Goal: Find contact information: Obtain details needed to contact an individual or organization

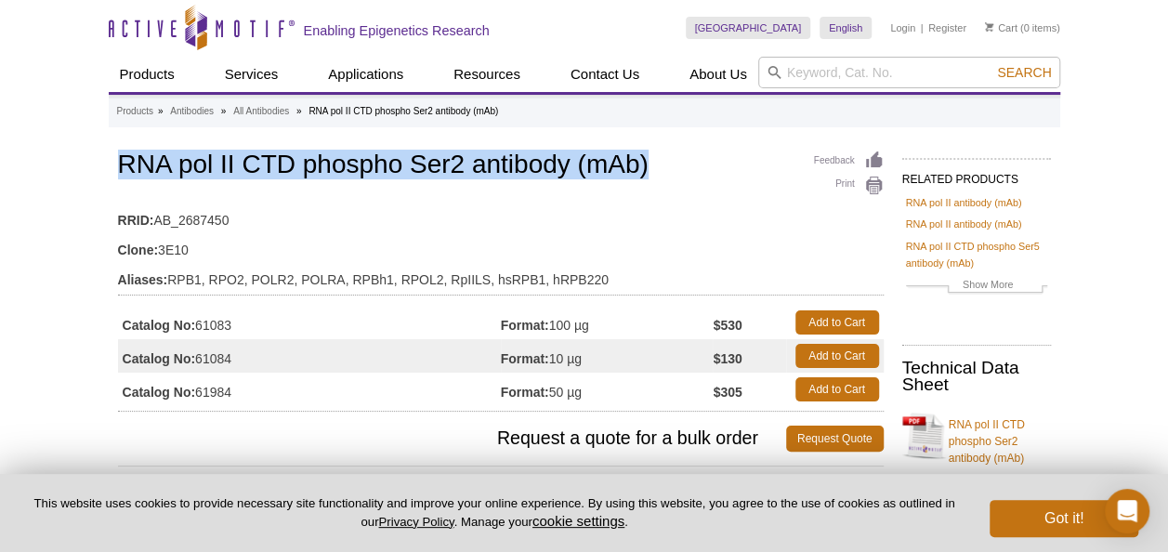
drag, startPoint x: 112, startPoint y: 154, endPoint x: 652, endPoint y: 166, distance: 540.1
copy h1 "RNA pol II CTD phospho Ser2 antibody (mAb)"
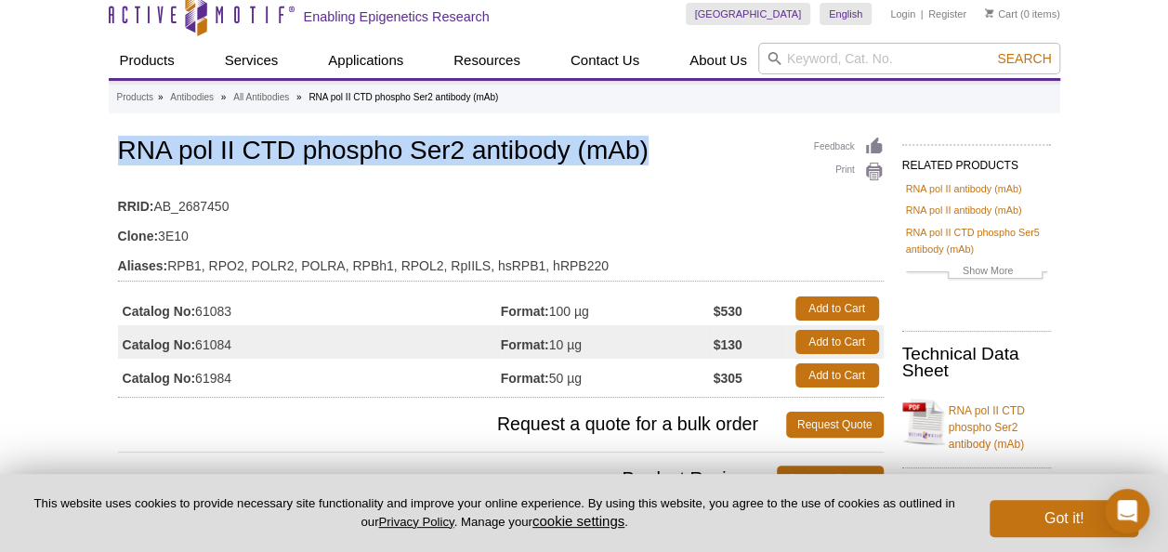
scroll to position [15, 0]
drag, startPoint x: 242, startPoint y: 378, endPoint x: 197, endPoint y: 377, distance: 44.6
click at [197, 377] on td "Catalog No: 61984" at bounding box center [309, 374] width 383 height 33
copy td "61984"
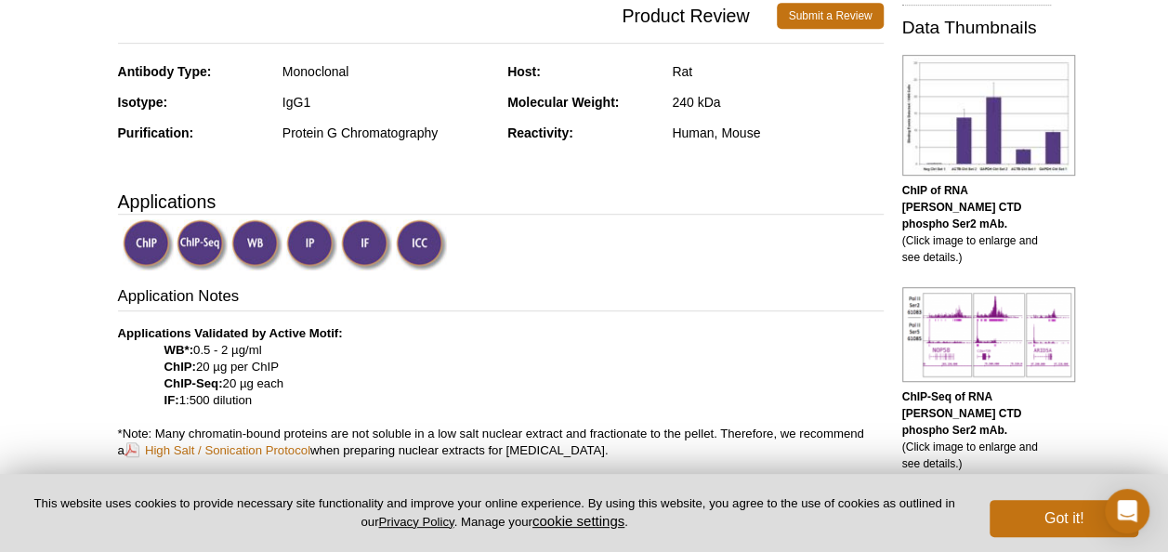
scroll to position [0, 0]
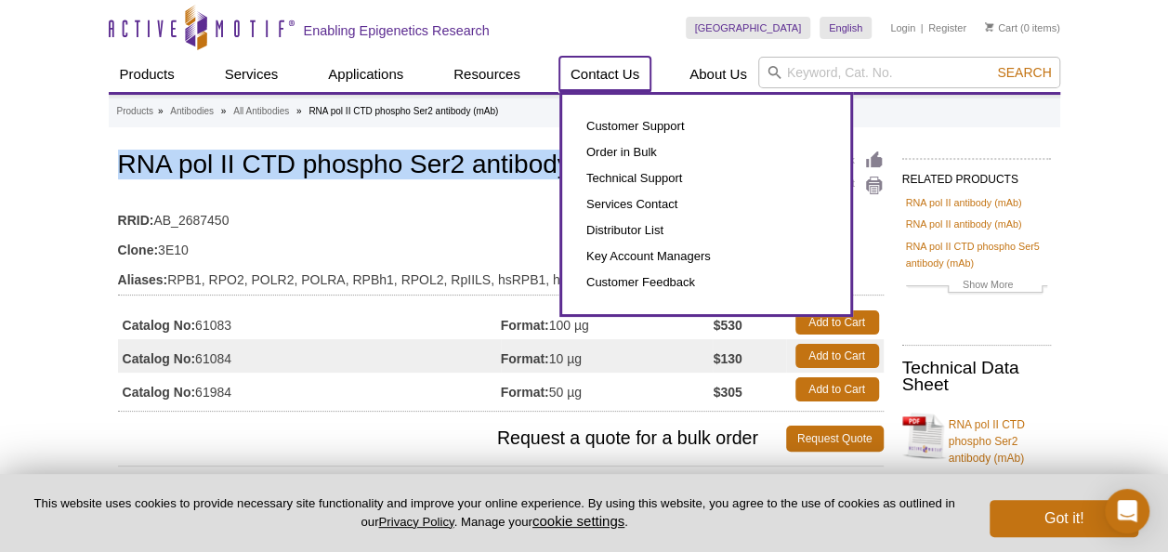
click at [637, 69] on link "Contact Us" at bounding box center [604, 74] width 91 height 35
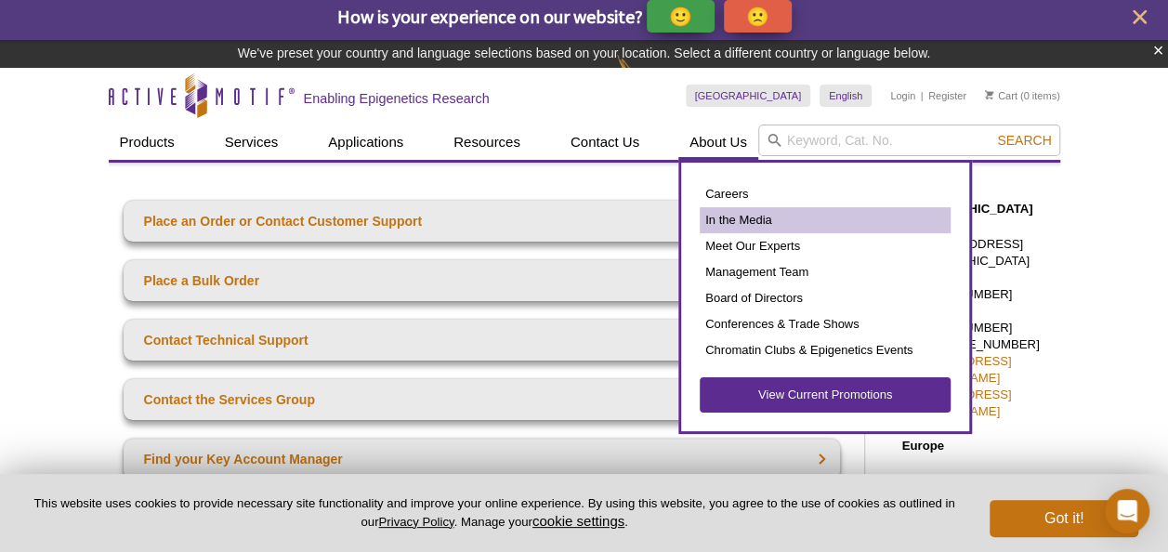
scroll to position [53, 0]
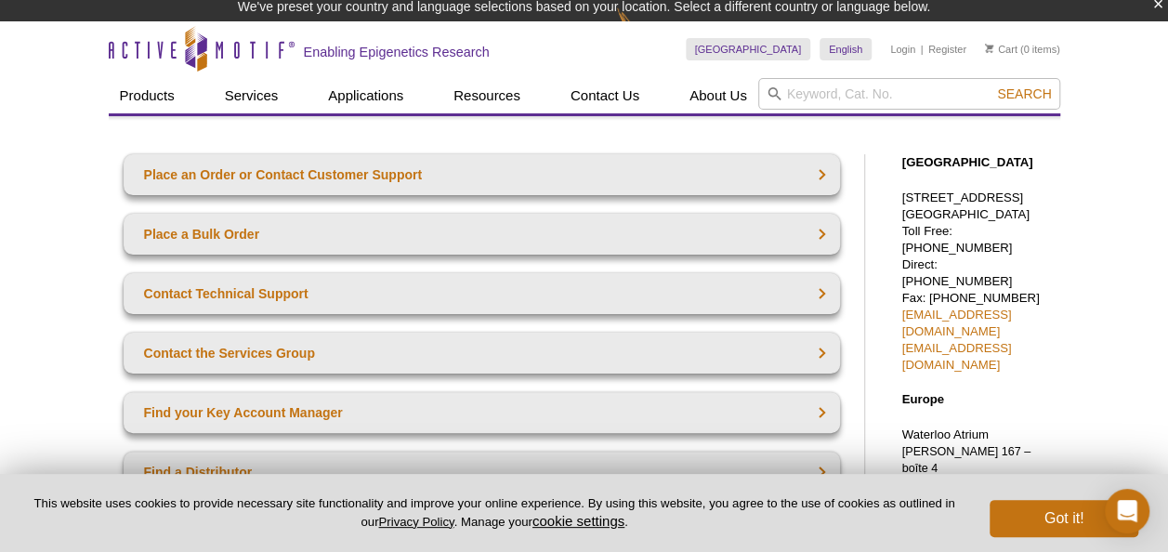
drag, startPoint x: 901, startPoint y: 190, endPoint x: 960, endPoint y: 209, distance: 61.7
click at [960, 209] on p "1914 Palomar Oaks Way, Suite 150 Carlsbad, CA 92008 Toll Free: 877 222 9543 Dir…" at bounding box center [976, 282] width 149 height 184
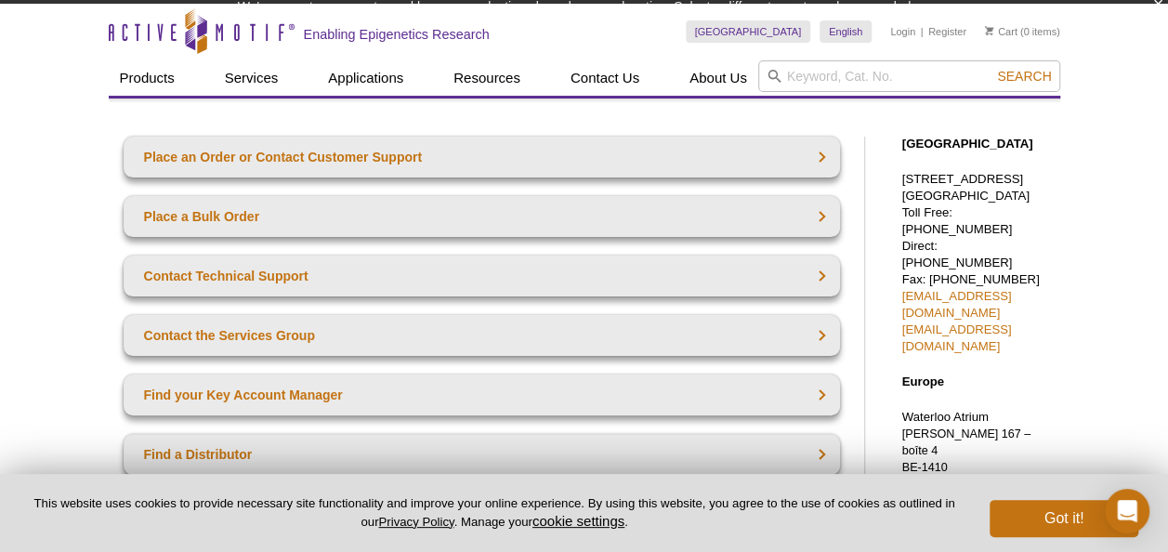
scroll to position [44, 0]
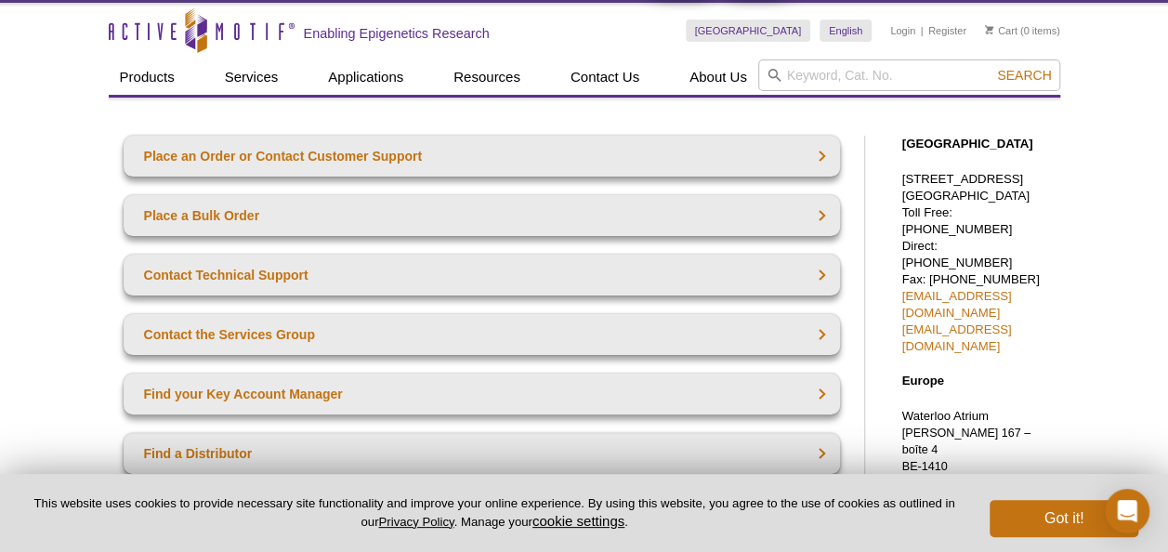
copy p "1914 Palomar Oaks Way, Suite 150"
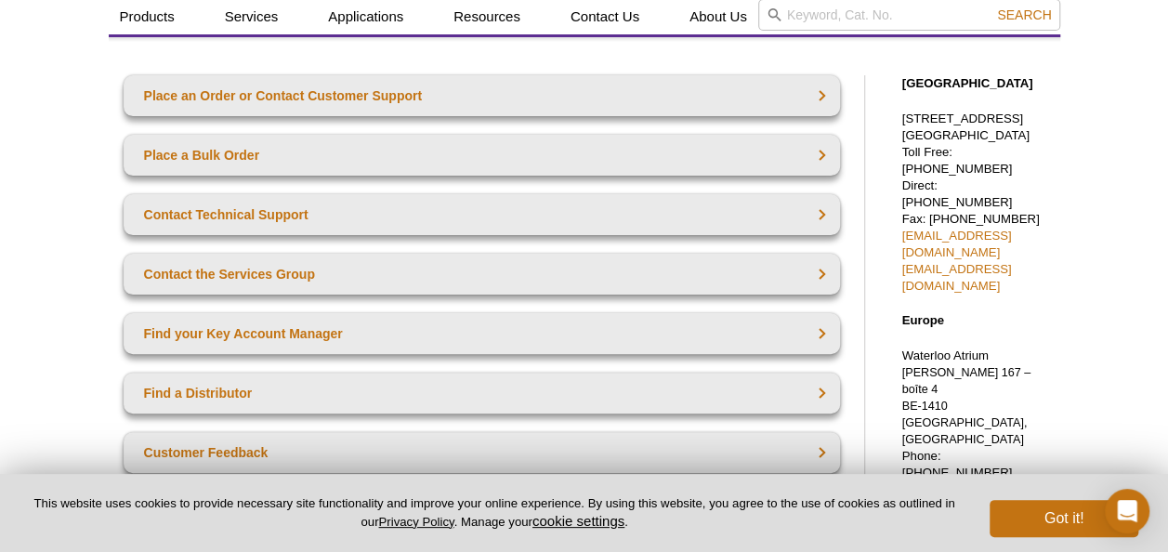
scroll to position [0, 0]
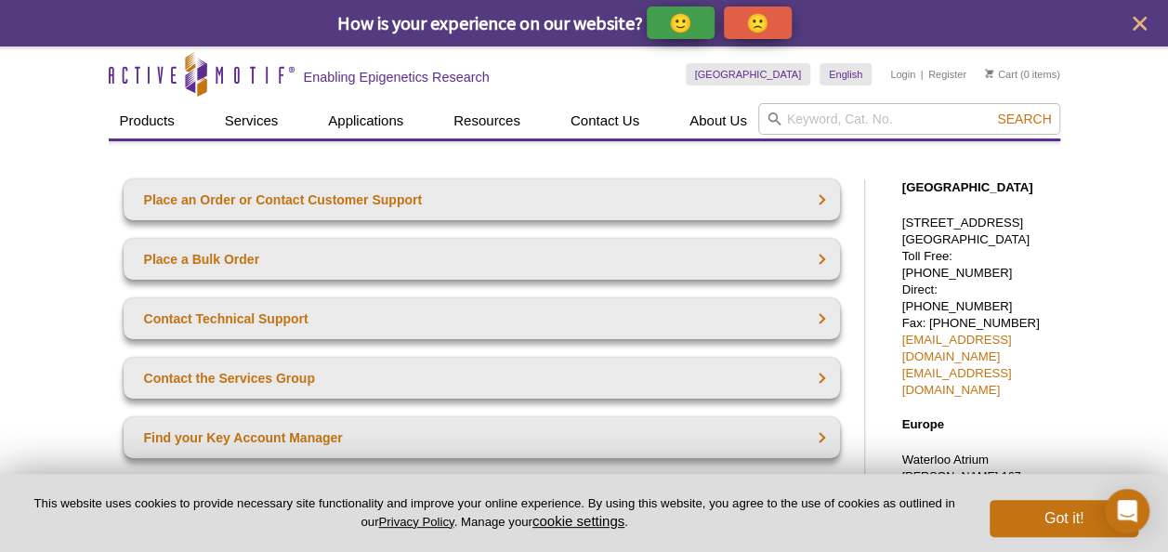
drag, startPoint x: 901, startPoint y: 256, endPoint x: 1015, endPoint y: 256, distance: 113.4
click at [1015, 256] on p "1914 Palomar Oaks Way, Suite 150 Carlsbad, CA 92008 Toll Free: 877 222 9543 Dir…" at bounding box center [976, 307] width 149 height 184
copy p "Carlsbad, CA 92008"
drag, startPoint x: 940, startPoint y: 286, endPoint x: 1030, endPoint y: 284, distance: 89.2
click at [1030, 284] on p "1914 Palomar Oaks Way, Suite 150 Carlsbad, CA 92008 Toll Free: 877 222 9543 Dir…" at bounding box center [976, 307] width 149 height 184
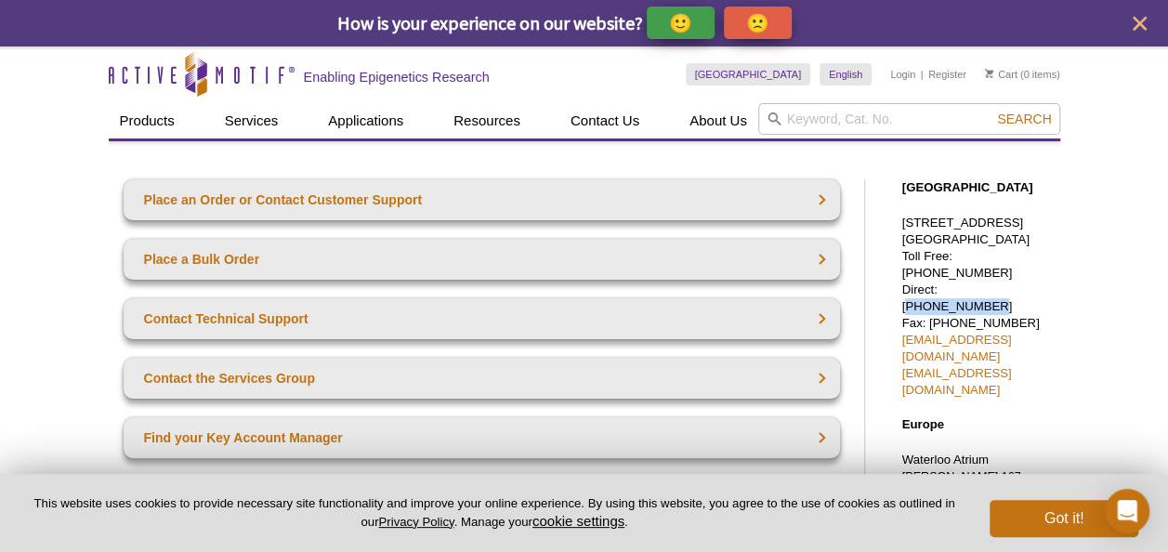
copy p "760 431 1263"
